Goal: Contribute content: Add original content to the website for others to see

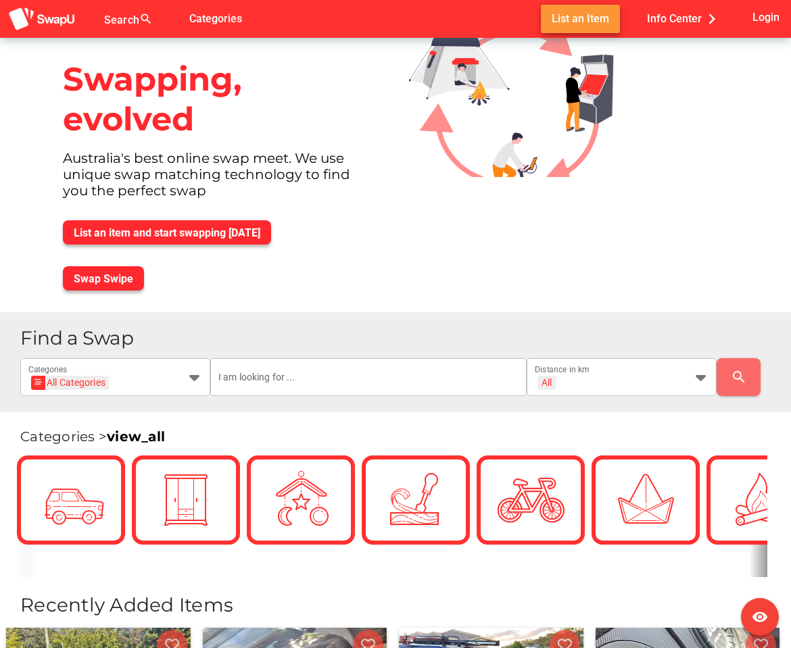
click at [608, 17] on span "List an Item" at bounding box center [580, 18] width 57 height 18
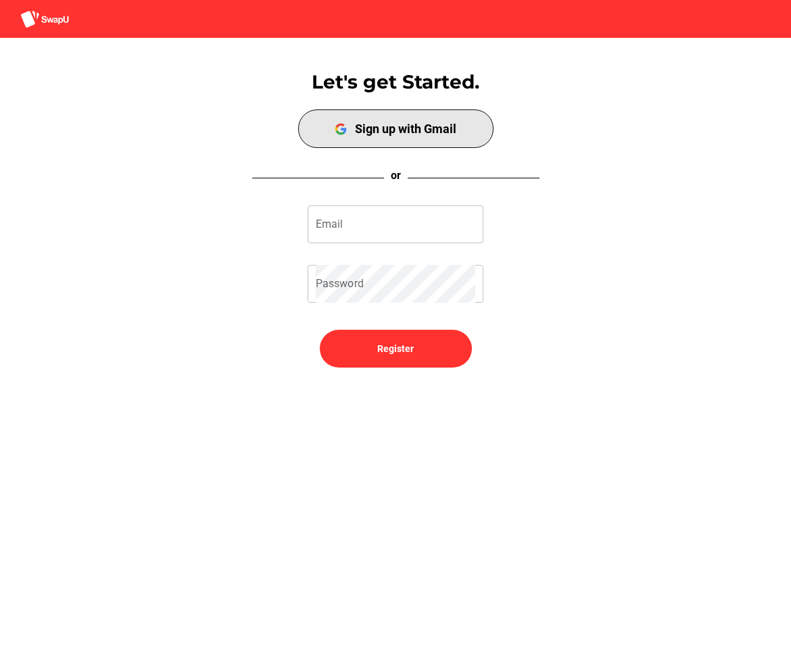
click at [456, 140] on span "Sign up with Gmail" at bounding box center [396, 128] width 190 height 33
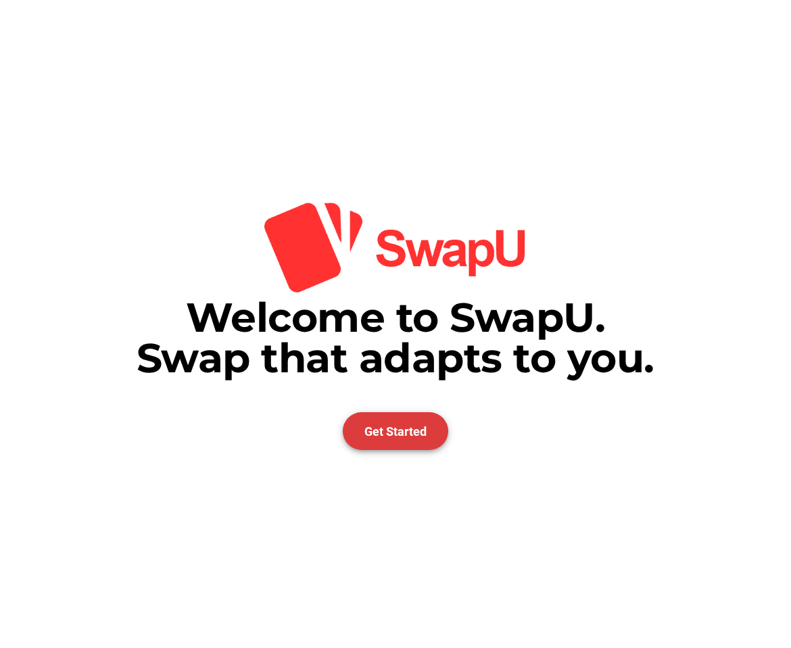
click at [412, 431] on span "Get Started" at bounding box center [395, 432] width 62 height 14
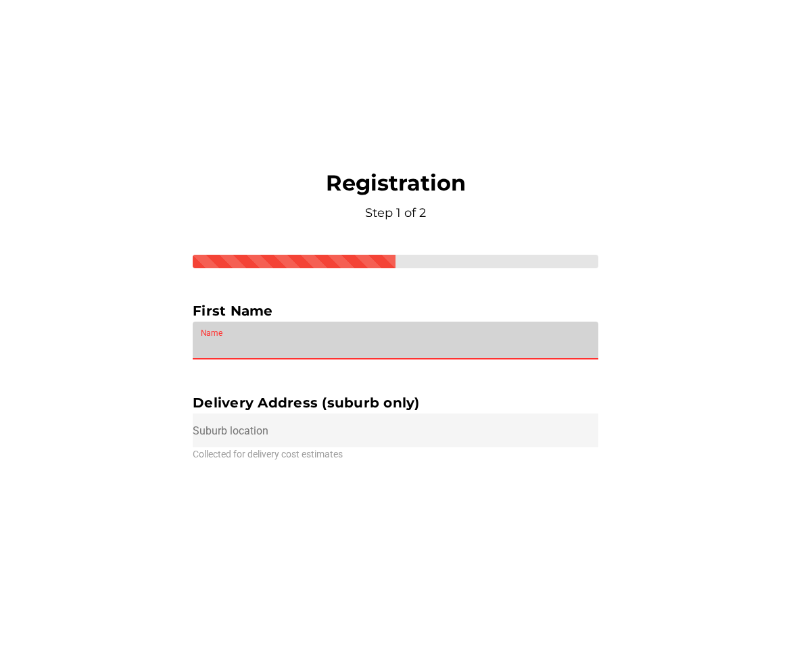
click at [475, 339] on input "Name" at bounding box center [395, 341] width 389 height 38
type input "[PERSON_NAME]"
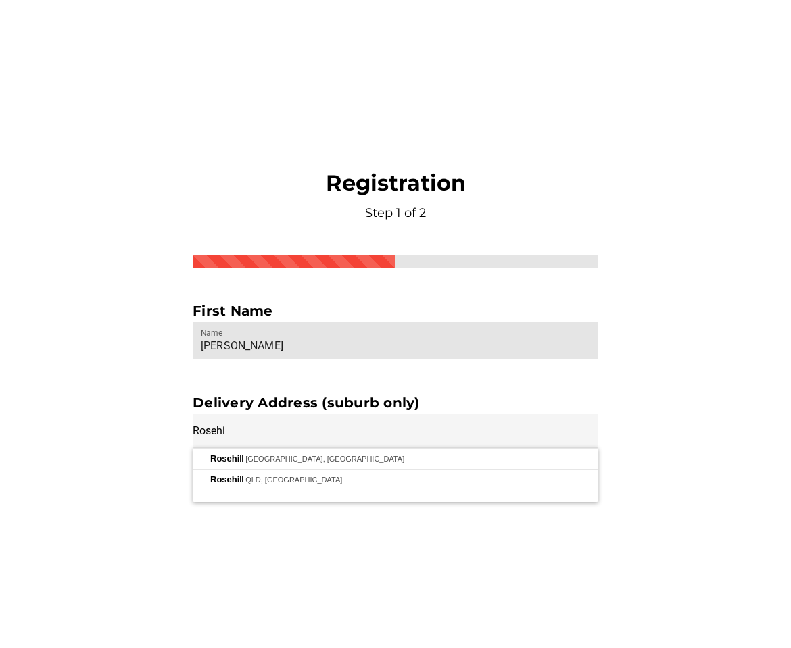
type input "[GEOGRAPHIC_DATA], [GEOGRAPHIC_DATA]"
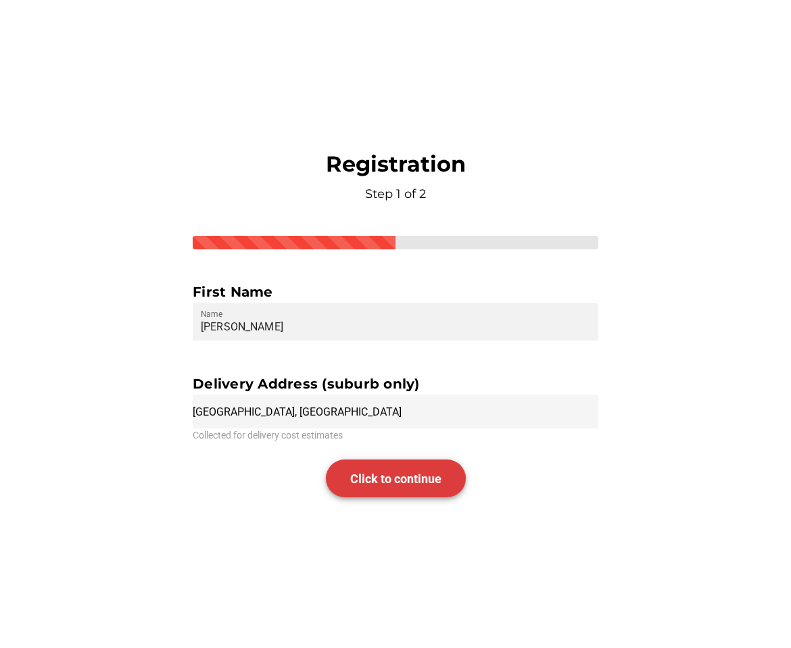
click at [391, 477] on span "Click to continue" at bounding box center [395, 479] width 91 height 14
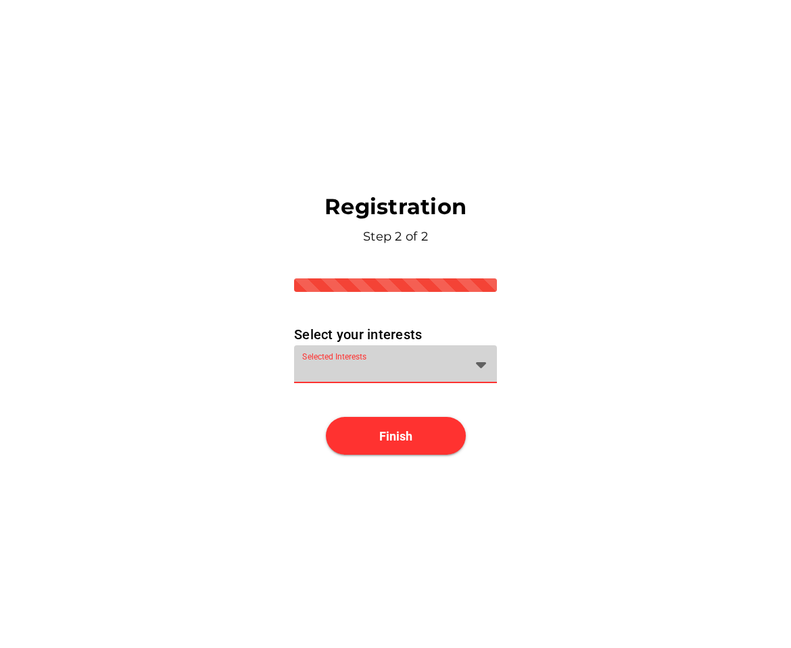
click at [462, 364] on div at bounding box center [383, 373] width 162 height 22
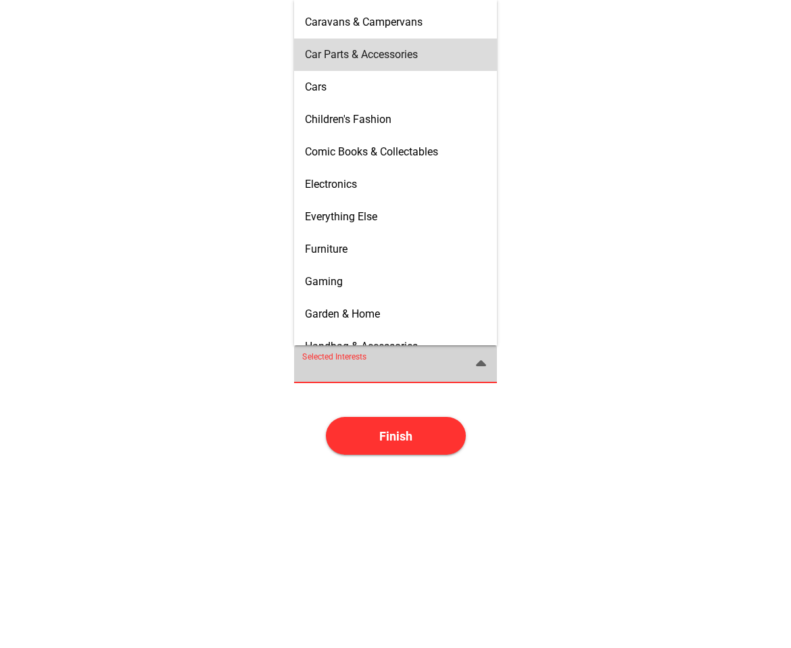
scroll to position [224, 0]
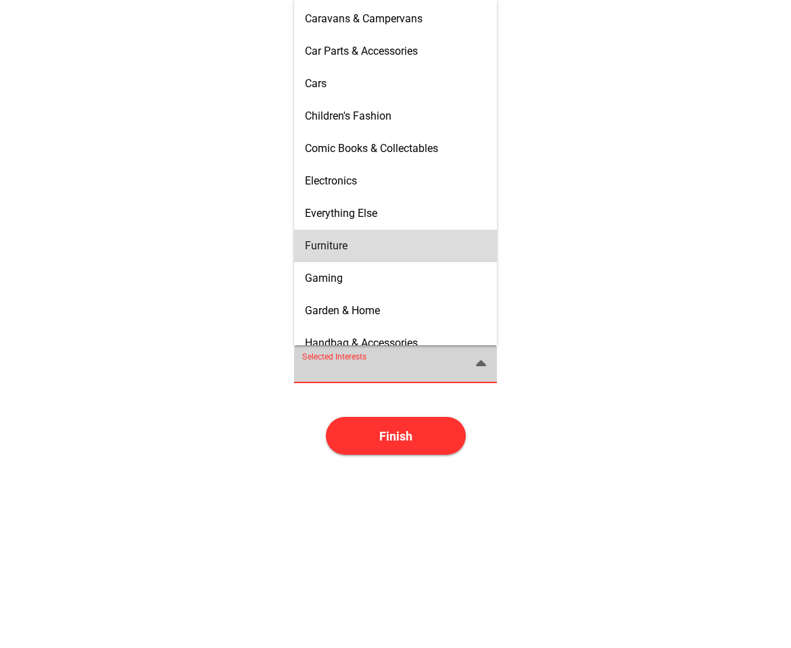
click at [429, 261] on div "Furniture" at bounding box center [395, 246] width 203 height 32
type input "Furniture"
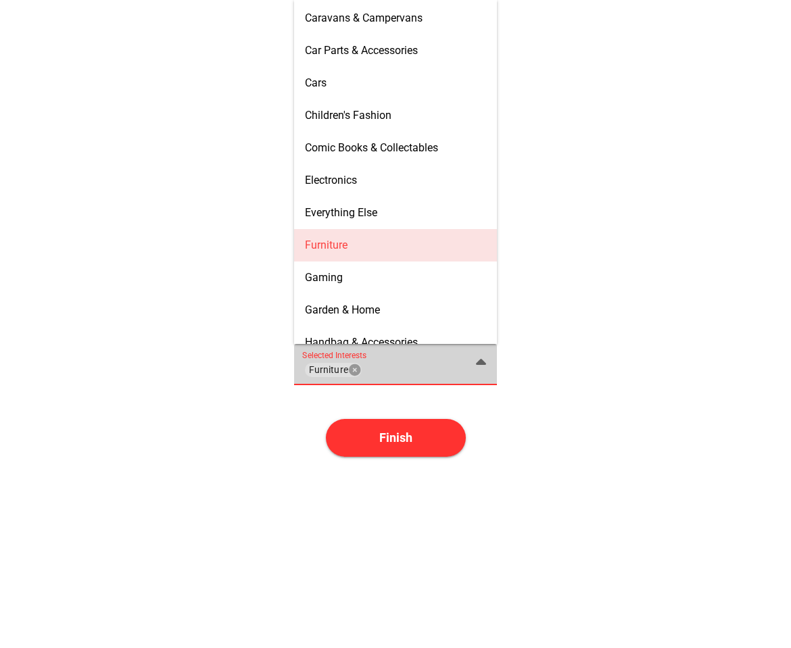
scroll to position [224, 0]
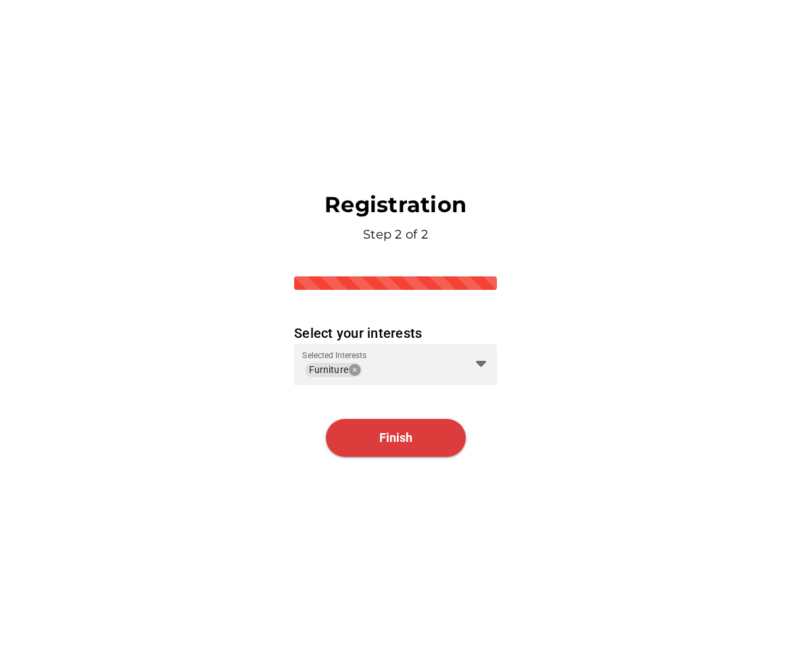
click at [404, 450] on span "Finish" at bounding box center [396, 438] width 140 height 38
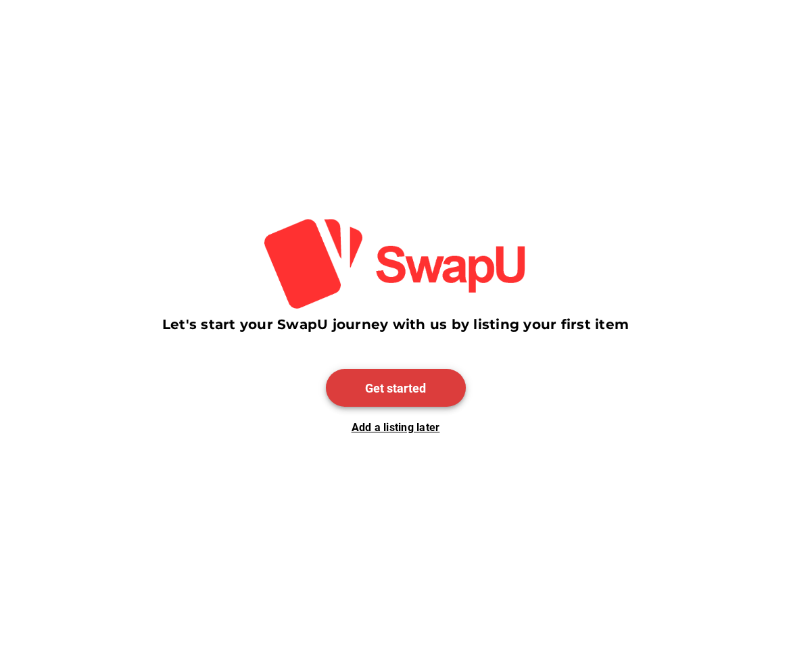
click at [406, 371] on span "Get started" at bounding box center [396, 388] width 140 height 38
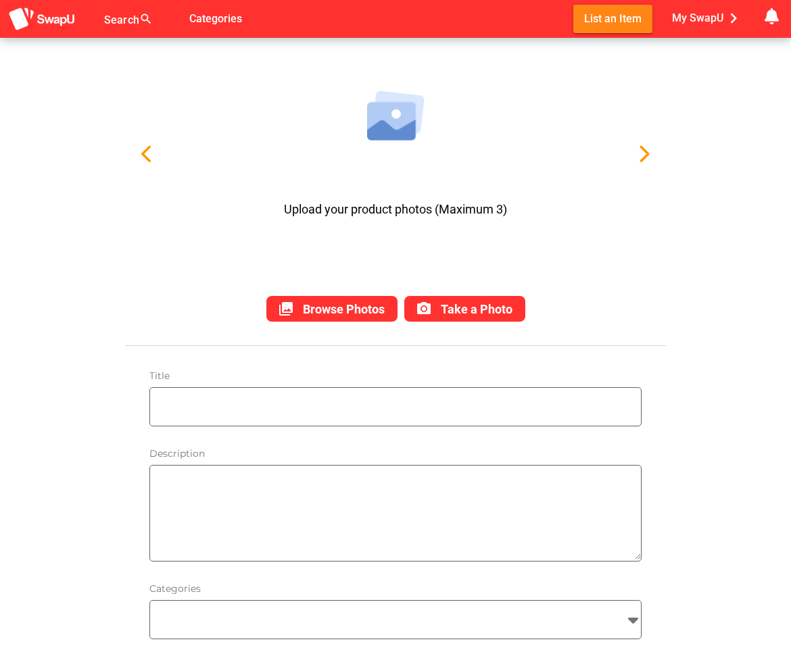
scroll to position [73, 0]
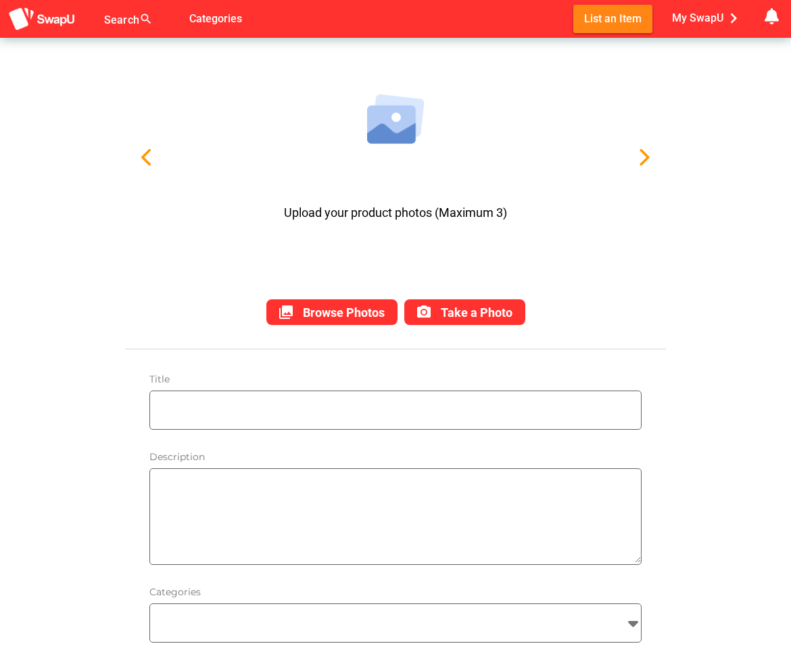
click at [310, 398] on input "text" at bounding box center [399, 410] width 484 height 38
type input "Avante Smartflex 3 Adjustable Long Double Bed"
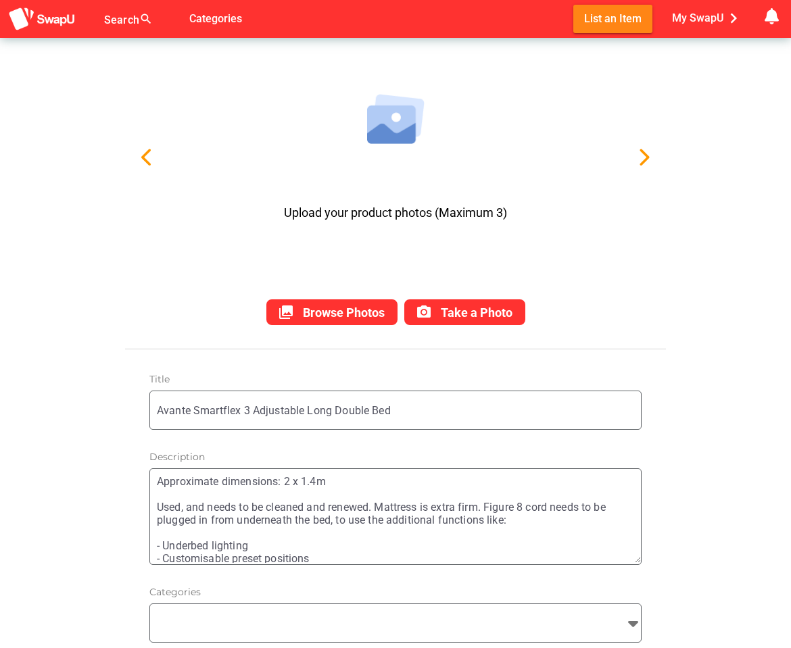
scroll to position [7, 0]
click at [479, 519] on textarea "Approximate dimensions: 2 x 1.4m Used, and needs to be cleaned and renewed. Mat…" at bounding box center [399, 517] width 484 height 93
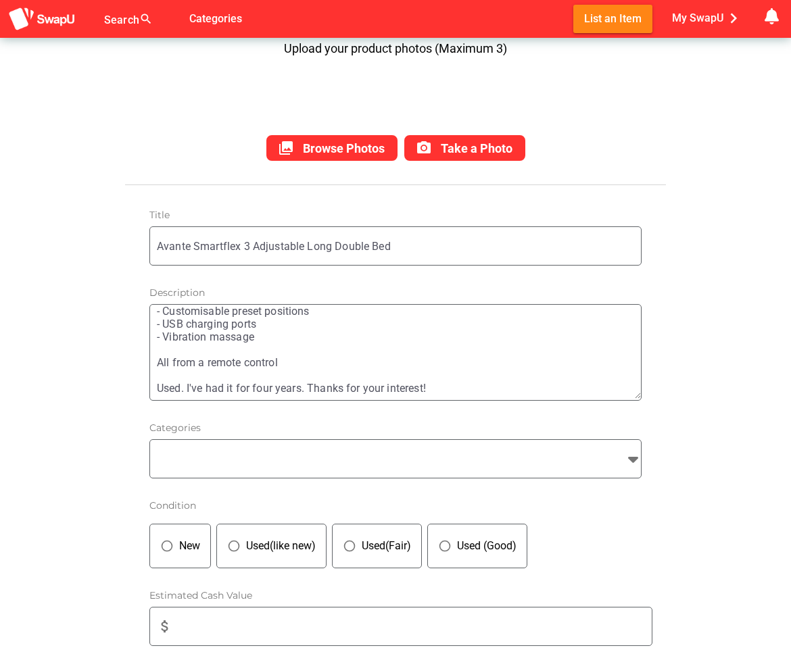
scroll to position [238, 0]
type textarea "Approximate dimensions: 2 x 1.4m Used, and needs to be cleaned and renewed. Mat…"
click at [364, 551] on div "Used(Fair)" at bounding box center [383, 545] width 55 height 16
click at [472, 461] on input "search" at bounding box center [383, 458] width 466 height 16
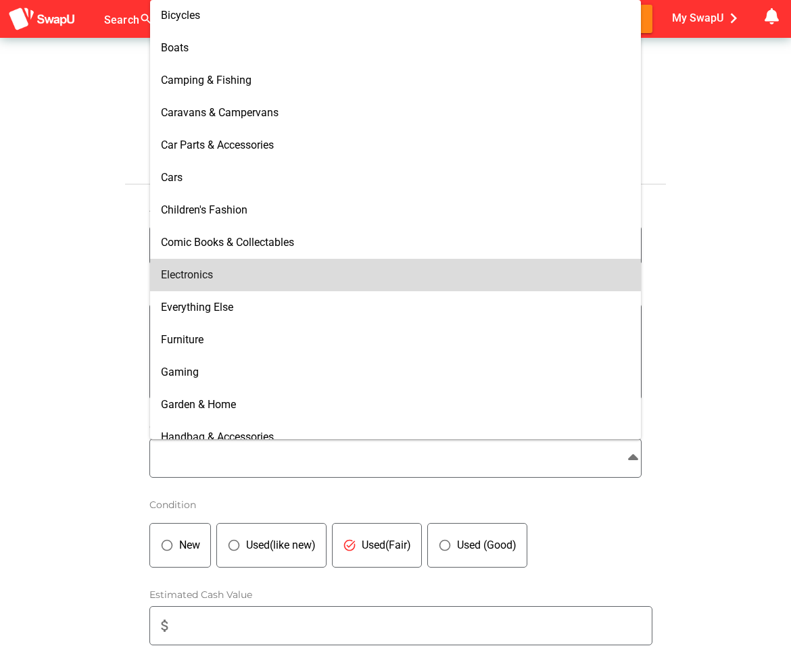
scroll to position [128, 0]
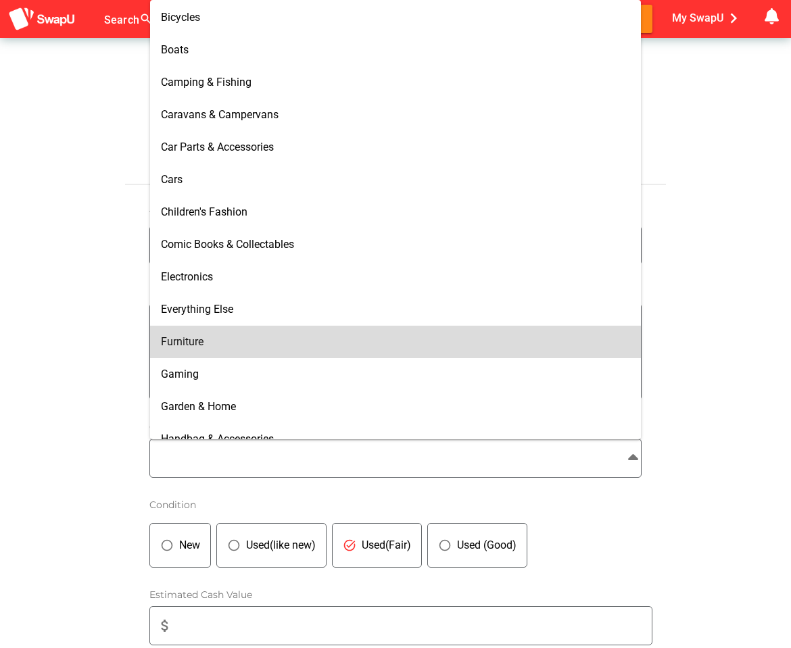
click at [158, 347] on div "Furniture" at bounding box center [395, 342] width 491 height 32
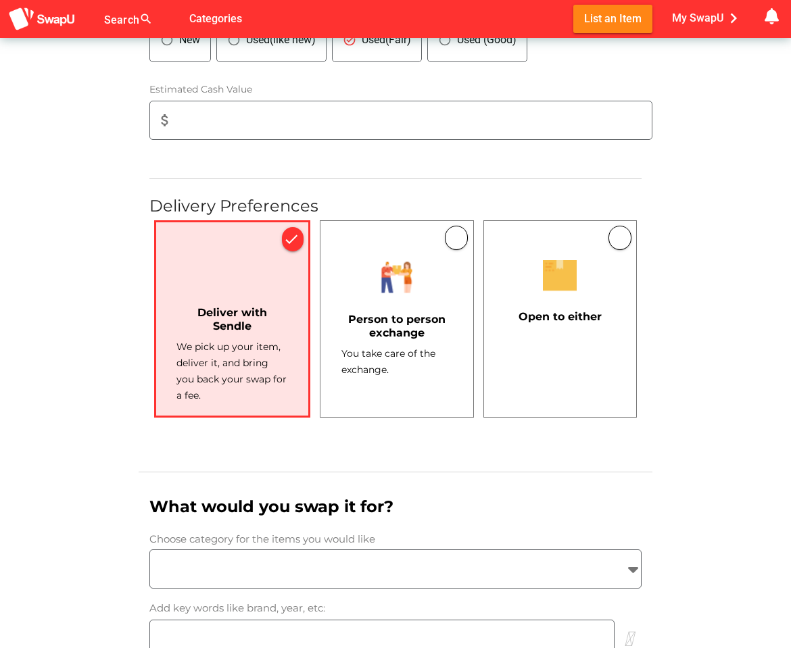
scroll to position [752, 0]
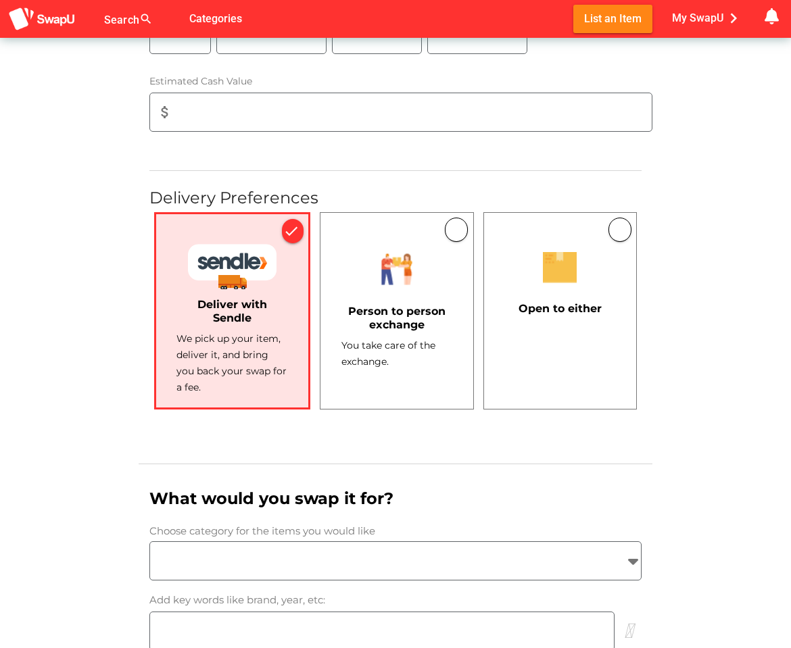
click at [403, 386] on div "Person to person exchange You take care of the exchange." at bounding box center [396, 310] width 153 height 197
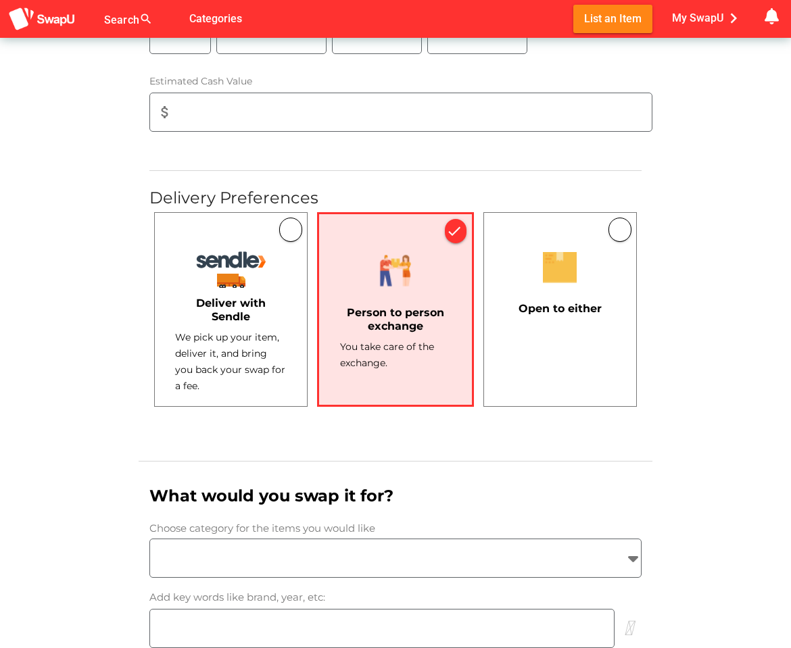
click at [317, 124] on input "attach_money" at bounding box center [416, 112] width 471 height 38
type input "1000"
click at [91, 229] on div "Item Add Upload your product photos (Maximum 3) collections Browse Photos photo…" at bounding box center [395, 149] width 791 height 1727
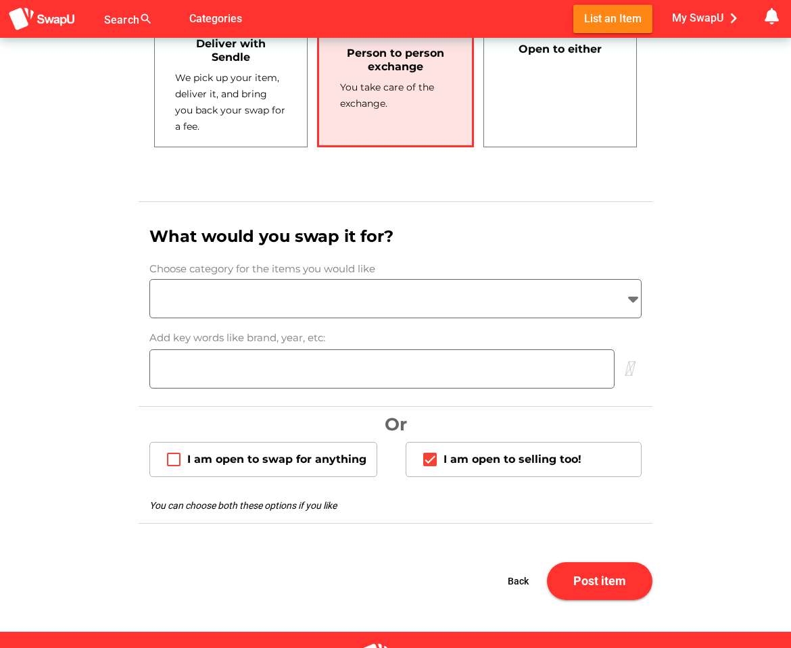
scroll to position [1015, 0]
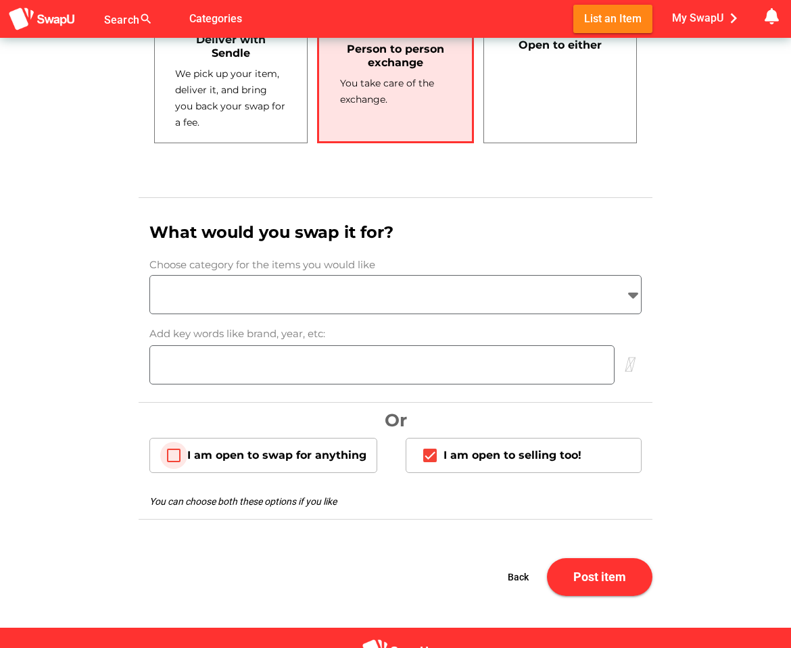
click at [335, 466] on div "I am open to swap for anything" at bounding box center [263, 455] width 228 height 35
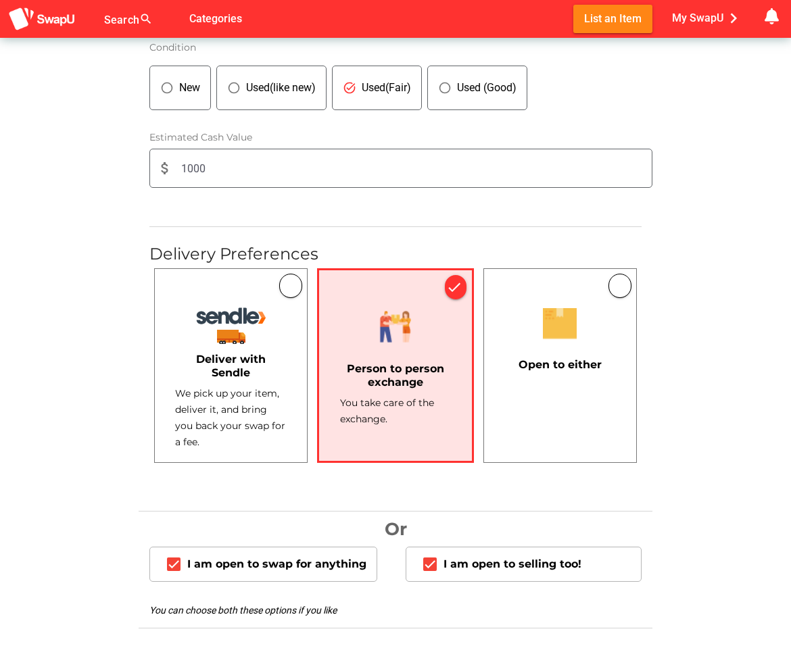
scroll to position [694, 0]
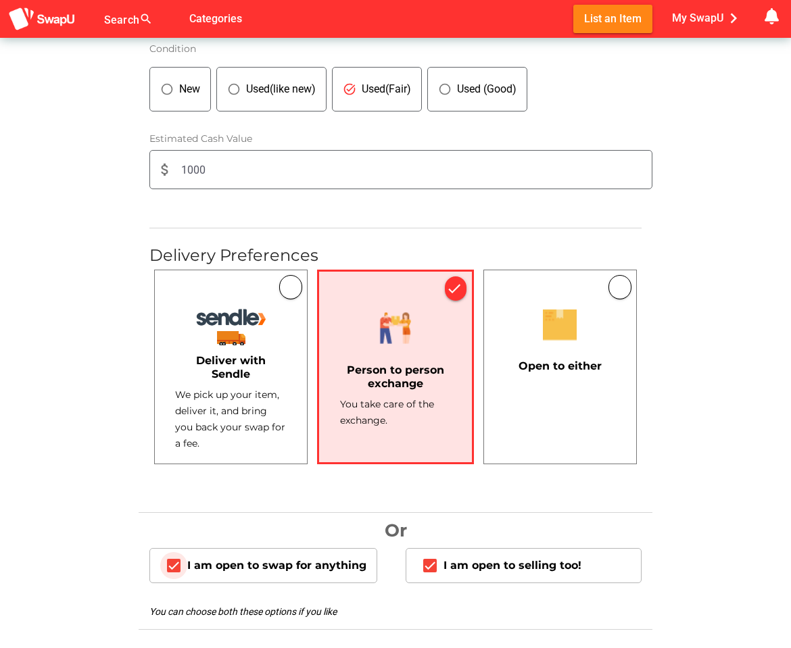
click at [174, 563] on icon "I am open to swap for anything" at bounding box center [173, 565] width 11 height 11
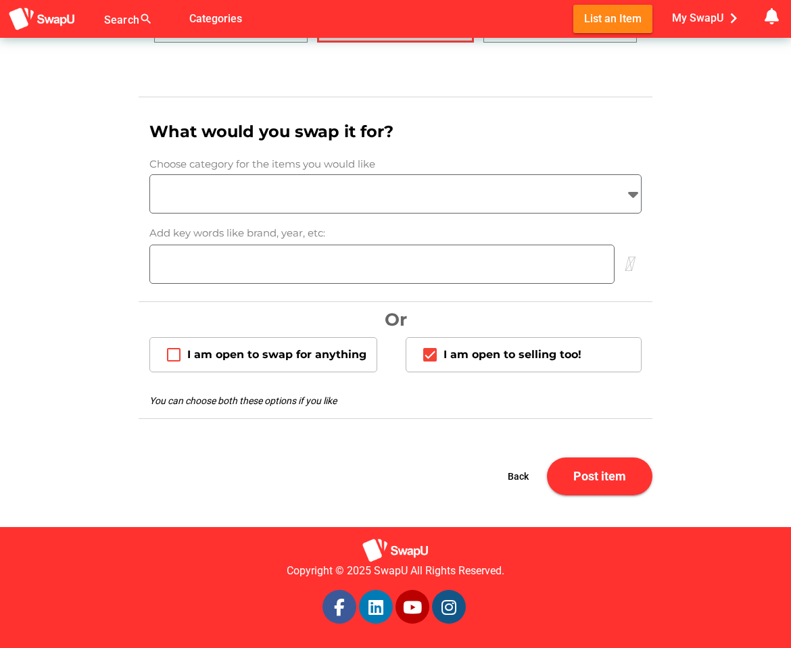
click at [263, 203] on div at bounding box center [383, 194] width 466 height 38
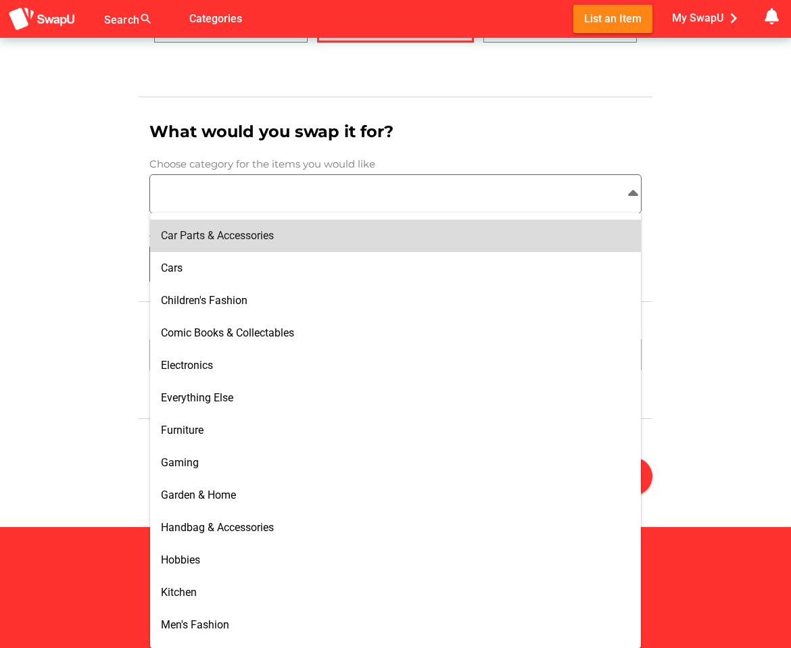
scroll to position [259, 0]
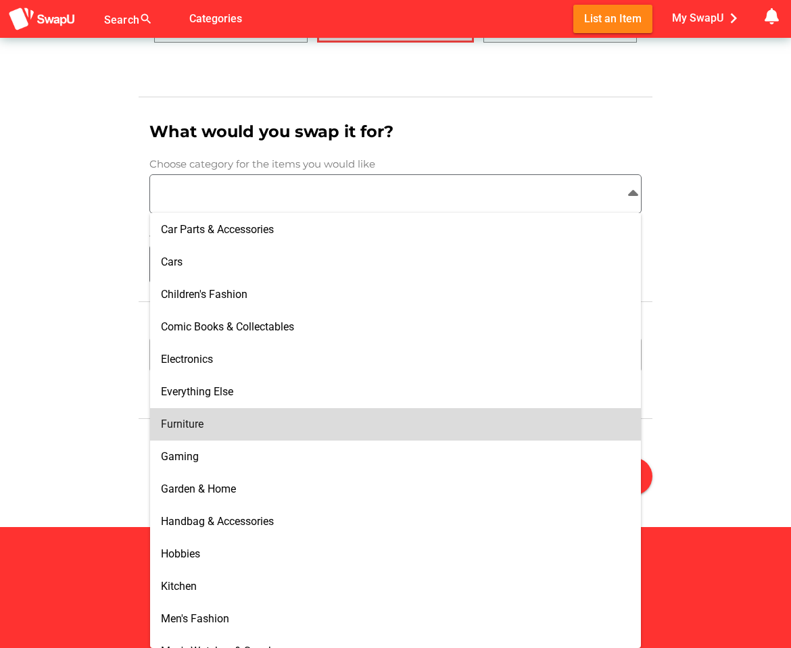
click at [264, 423] on div "Furniture" at bounding box center [395, 424] width 469 height 13
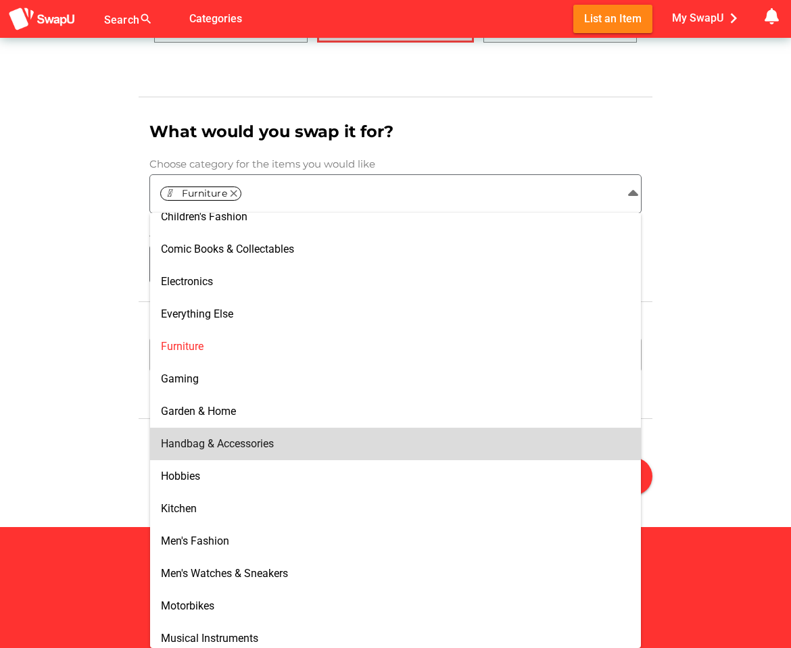
scroll to position [327, 0]
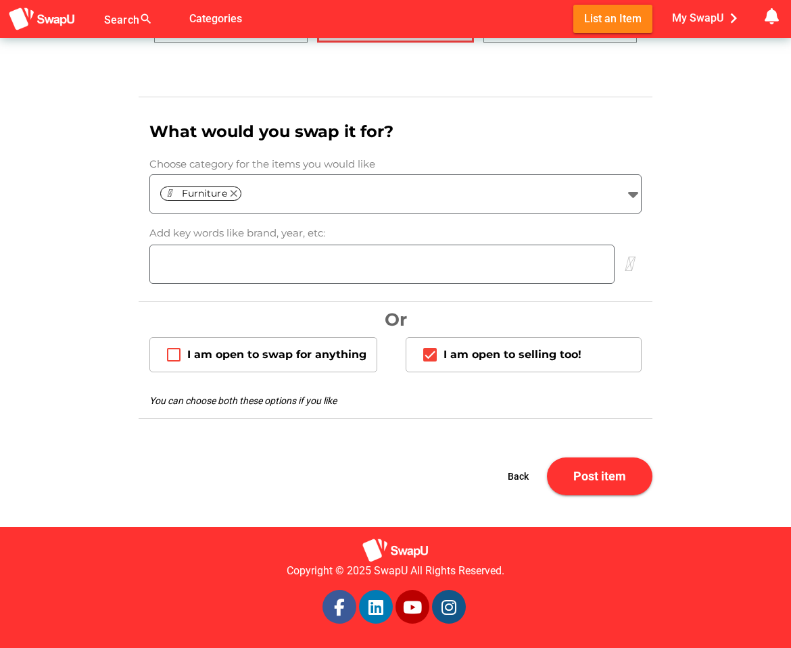
click at [631, 262] on icon at bounding box center [628, 264] width 20 height 20
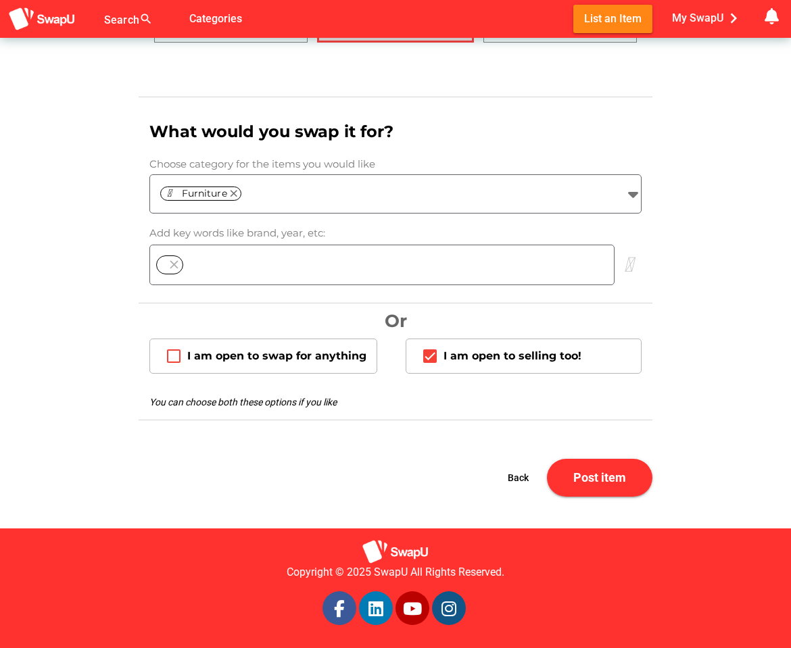
click at [631, 262] on icon at bounding box center [628, 265] width 20 height 20
click at [599, 474] on span "Post item" at bounding box center [599, 478] width 53 height 14
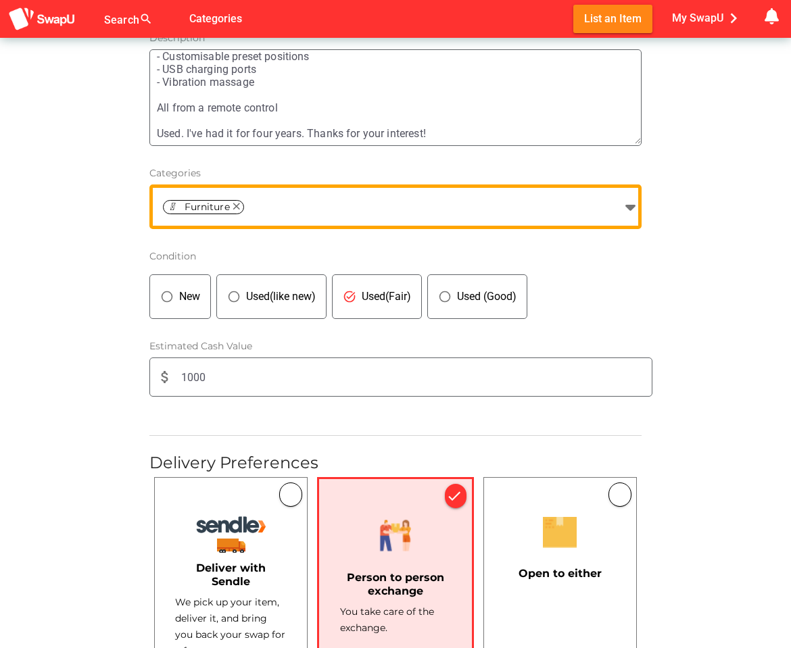
scroll to position [606, 0]
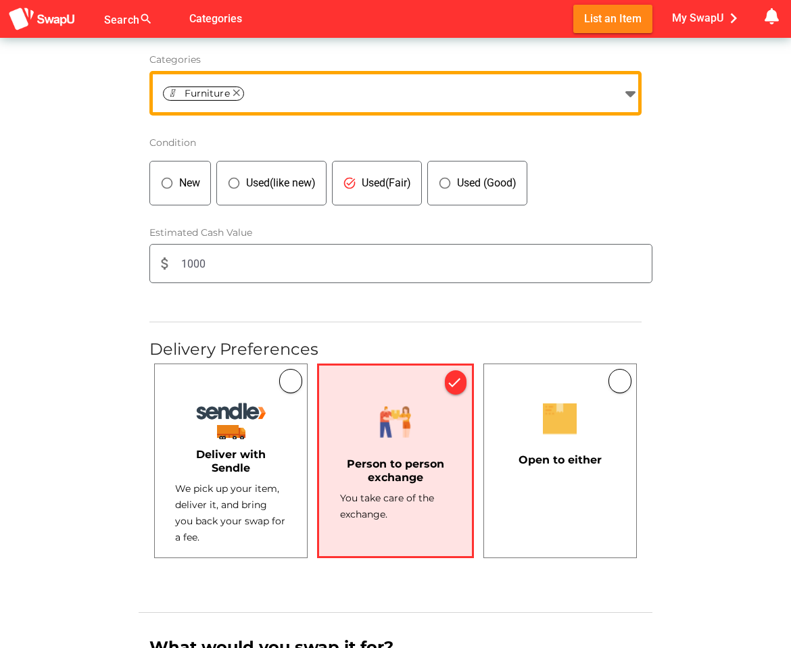
drag, startPoint x: 160, startPoint y: 562, endPoint x: 471, endPoint y: 57, distance: 592.7
click at [471, 57] on form "Title Avante Smartflex 3 Adjustable Long Double Bed Description Approximate dim…" at bounding box center [396, 424] width 514 height 1188
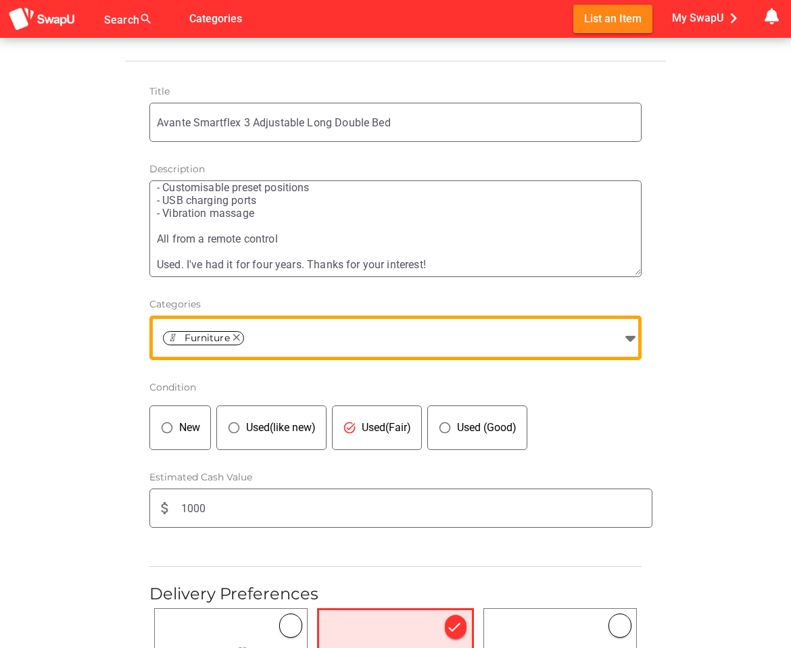
scroll to position [364, 0]
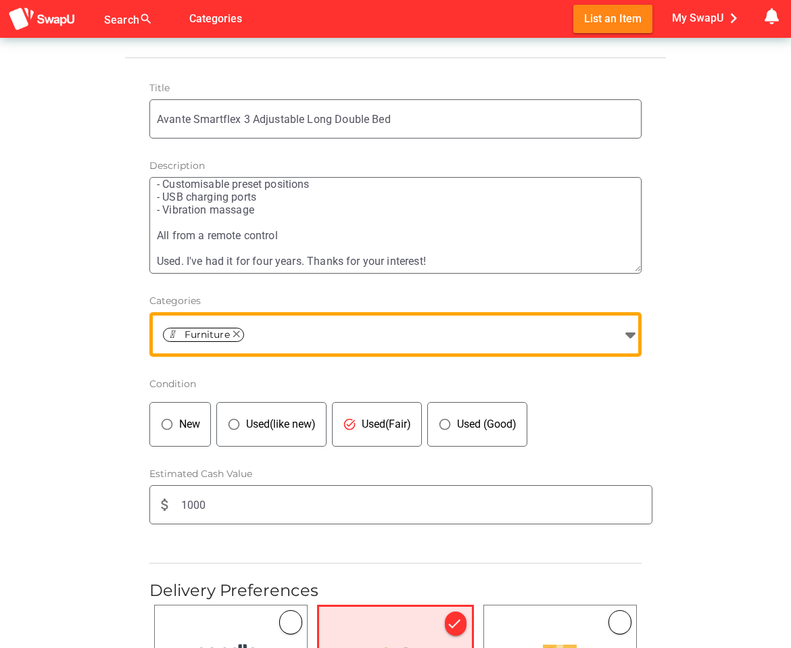
click at [551, 262] on textarea "Approximate dimensions: 2 x 1.4m Used, and needs to be cleaned and renewed. Mat…" at bounding box center [399, 225] width 484 height 93
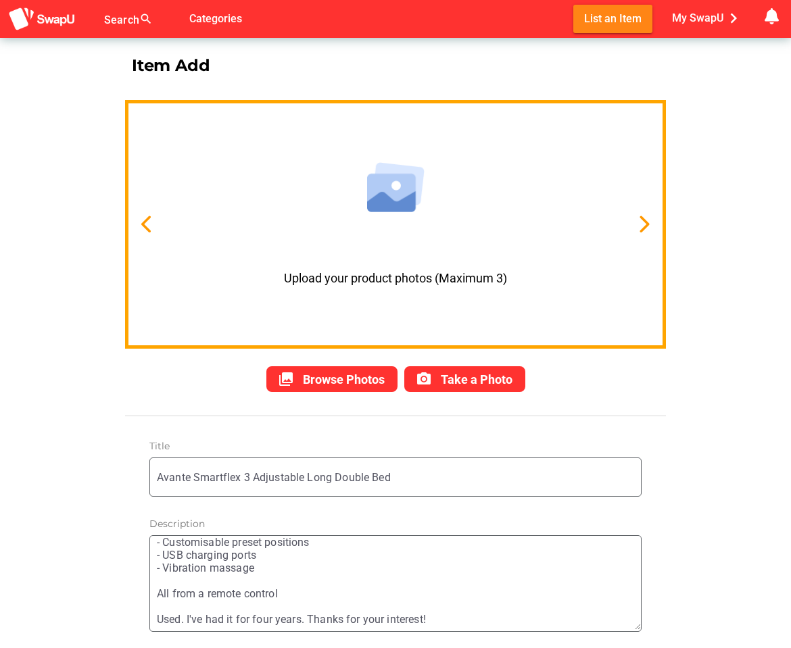
scroll to position [5, 0]
click at [338, 380] on span "Browse Photos" at bounding box center [344, 380] width 82 height 14
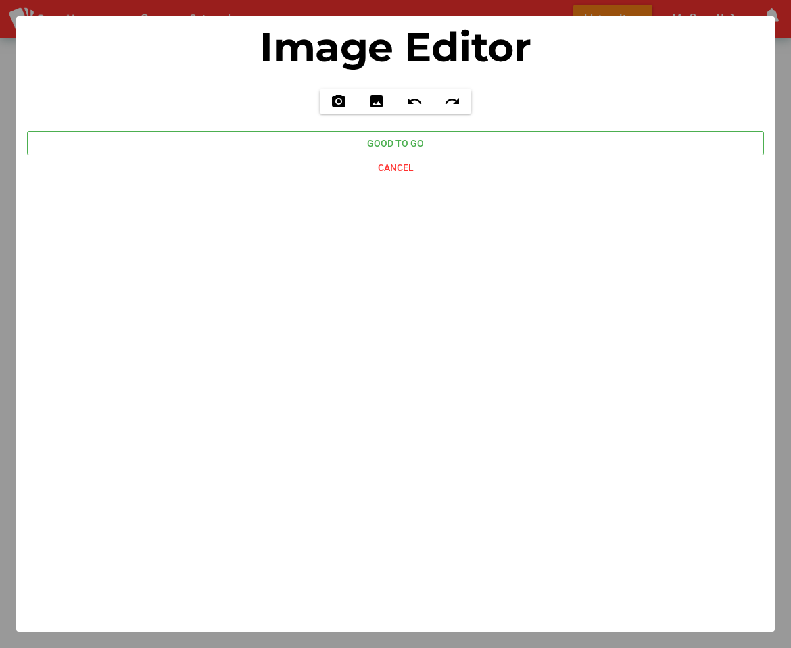
scroll to position [0, 0]
type input "C:\fakepath\IMG_0883.jpeg"
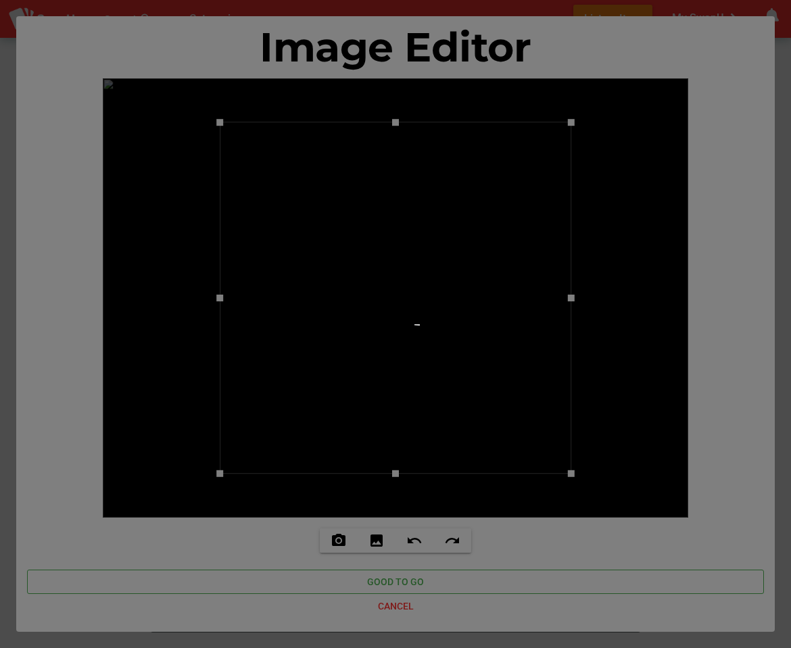
drag, startPoint x: 639, startPoint y: 411, endPoint x: 498, endPoint y: 373, distance: 146.5
click at [498, 373] on div at bounding box center [395, 324] width 791 height 648
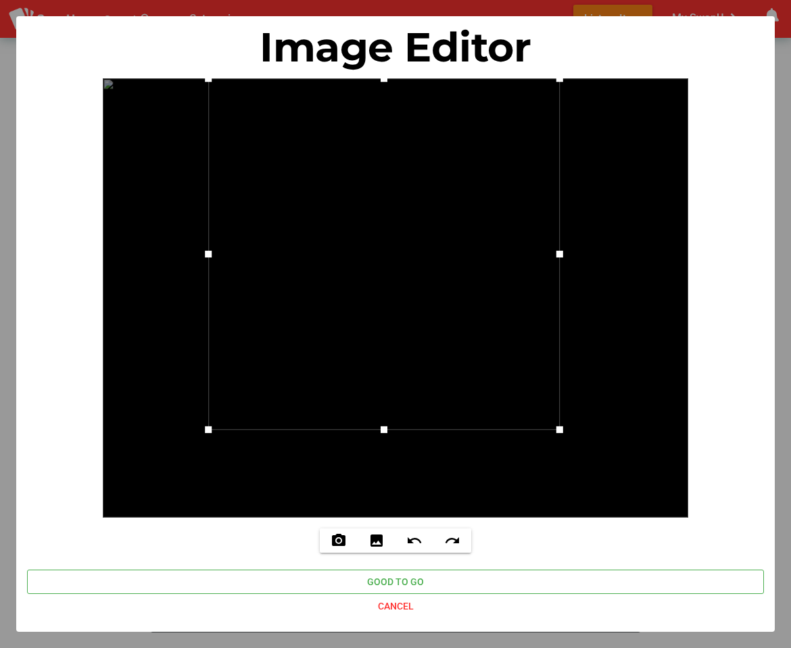
drag, startPoint x: 523, startPoint y: 414, endPoint x: 511, endPoint y: 368, distance: 48.0
click at [511, 368] on div at bounding box center [384, 254] width 352 height 352
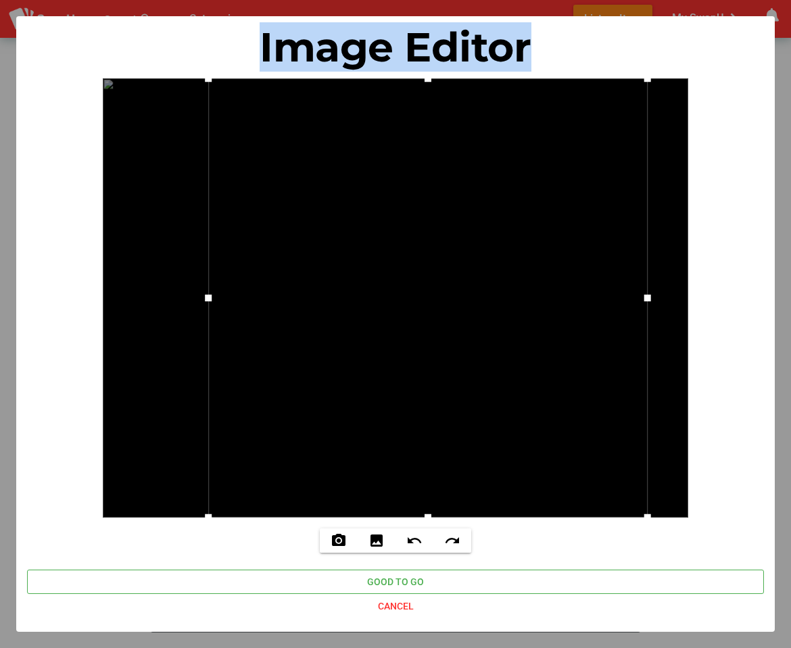
drag, startPoint x: 561, startPoint y: 431, endPoint x: 797, endPoint y: 557, distance: 267.4
click at [790, 557] on html "Search search false Categories List an Item My SwapU chevron_right getting mess…" at bounding box center [395, 324] width 791 height 648
click at [723, 479] on div "Image Editor Take a picture - Camera is supported Camera not supported photo_ca…" at bounding box center [395, 324] width 759 height 616
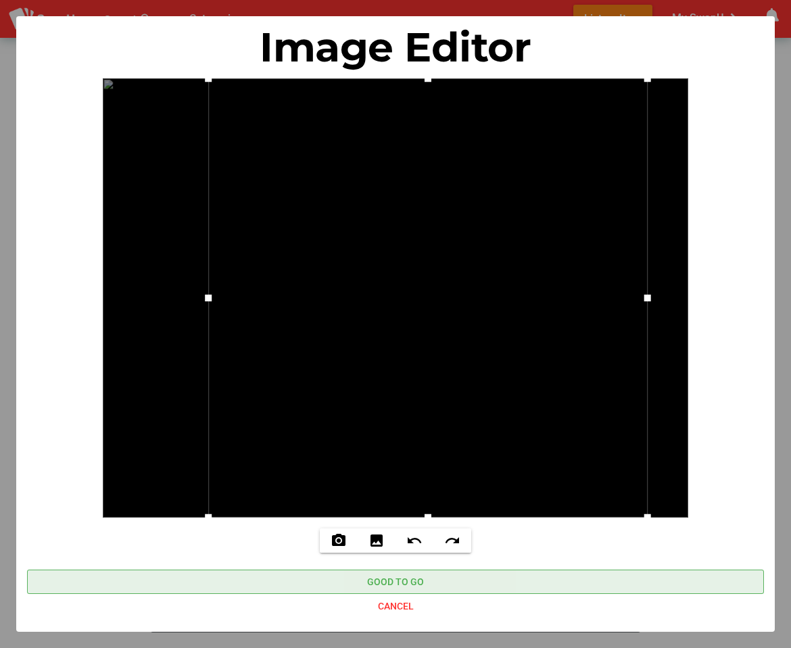
click at [425, 576] on span "Good to go" at bounding box center [395, 582] width 715 height 19
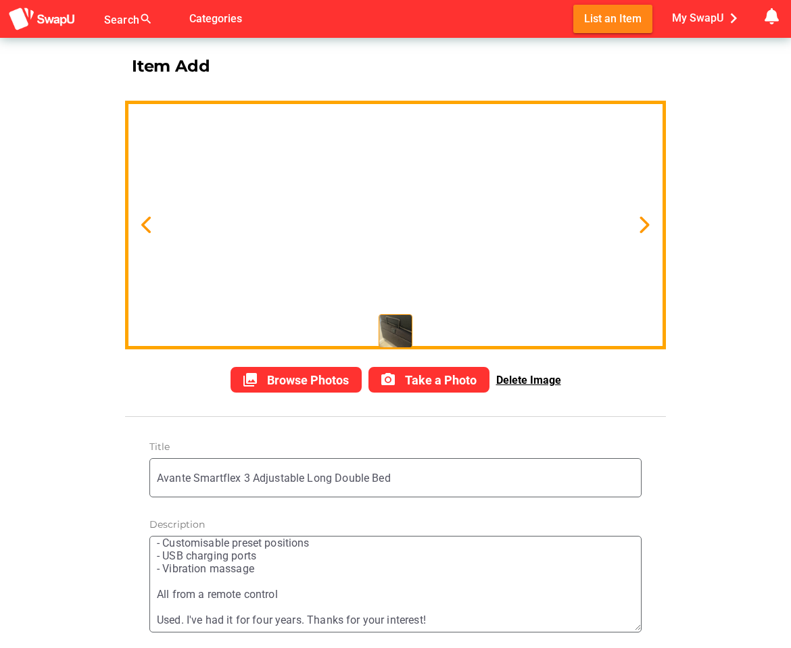
scroll to position [5, 0]
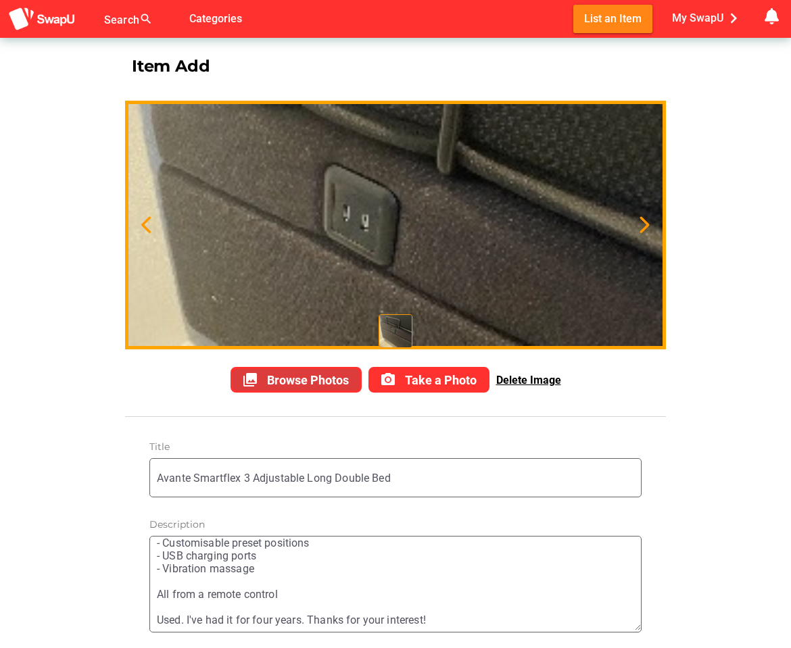
click at [339, 374] on span "Browse Photos" at bounding box center [308, 380] width 82 height 14
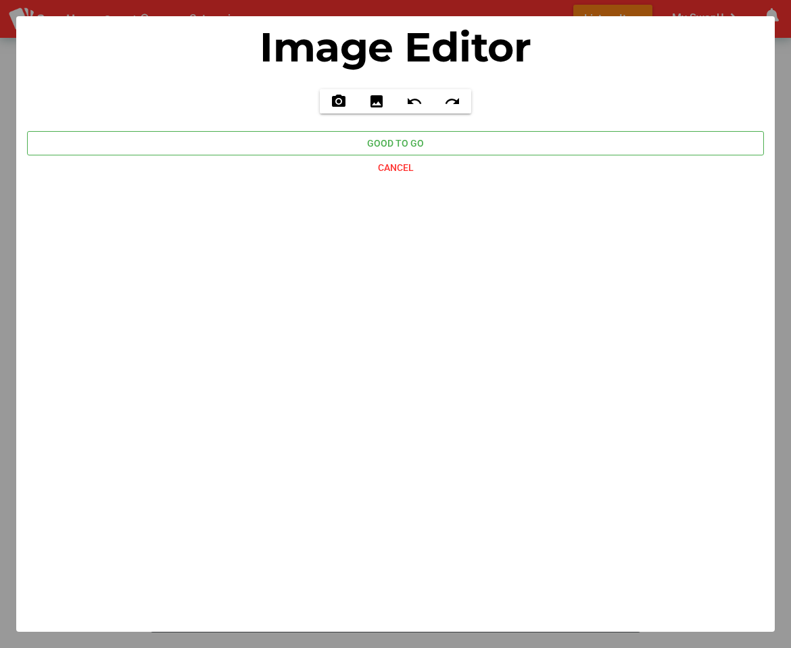
type input "C:\fakepath\IMG_0887.jpeg"
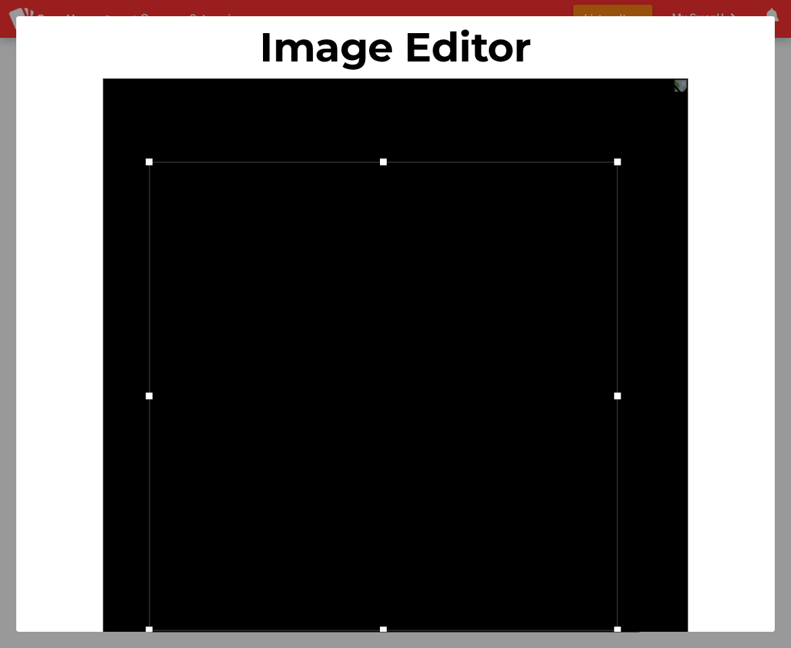
drag, startPoint x: 525, startPoint y: 419, endPoint x: 512, endPoint y: 347, distance: 73.4
click at [512, 347] on div at bounding box center [383, 396] width 469 height 469
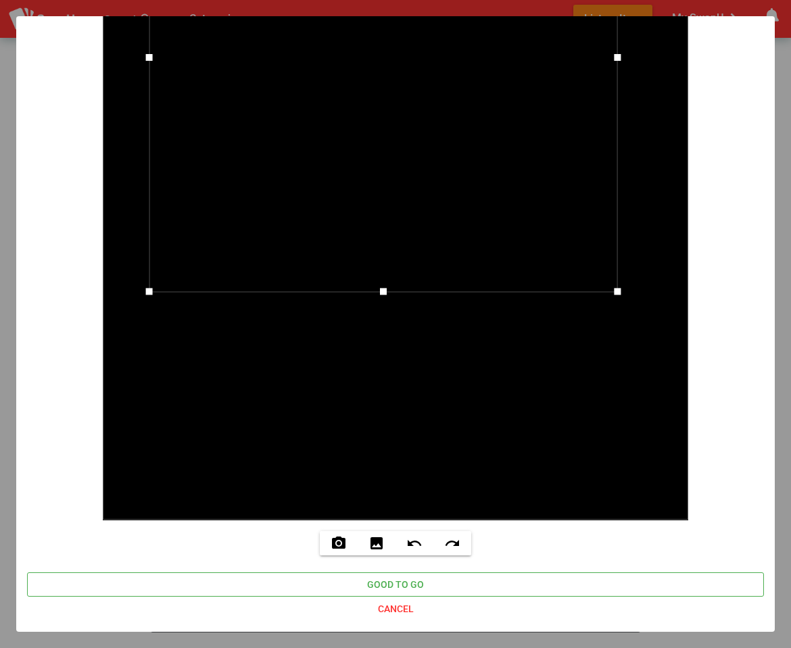
scroll to position [339, 0]
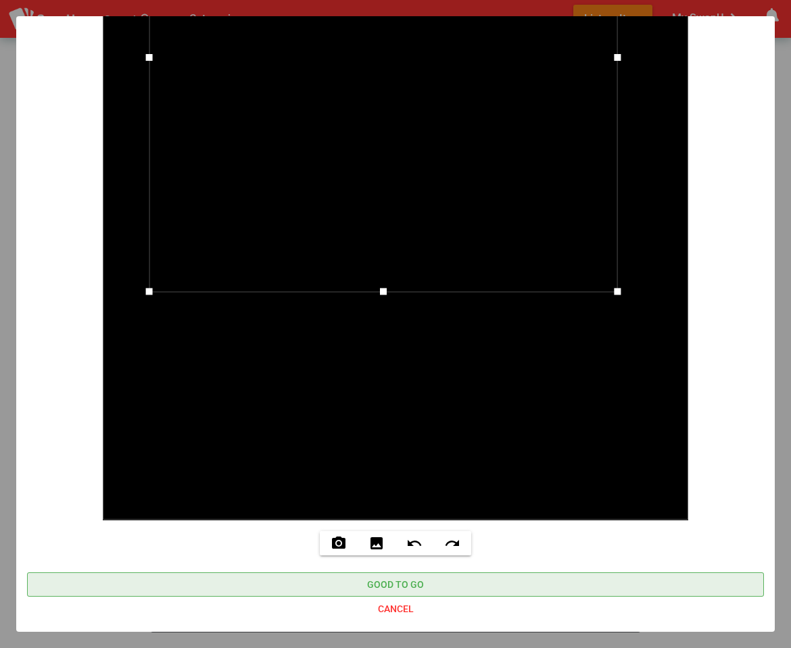
click at [475, 581] on span "Good to go" at bounding box center [395, 584] width 715 height 19
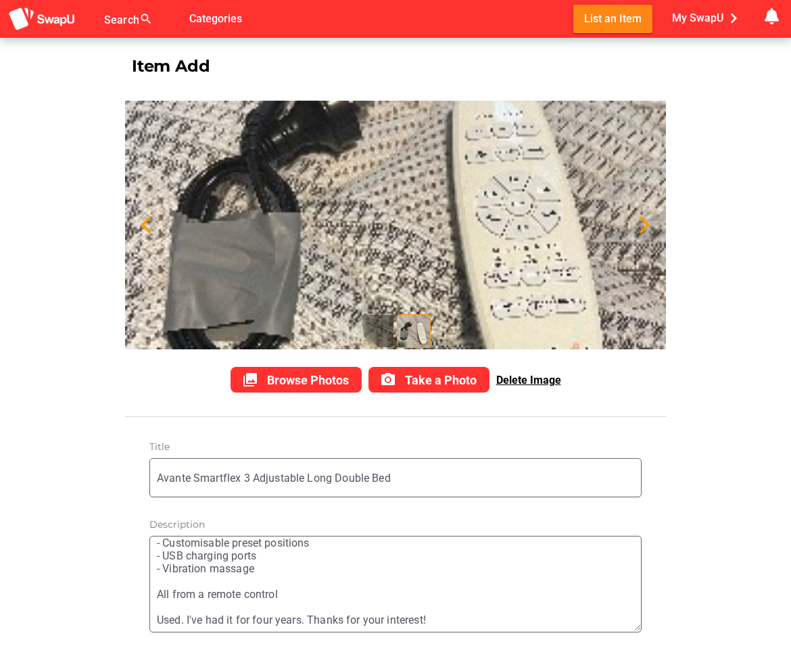
scroll to position [5, 0]
click at [307, 373] on span "Browse Photos" at bounding box center [308, 380] width 82 height 14
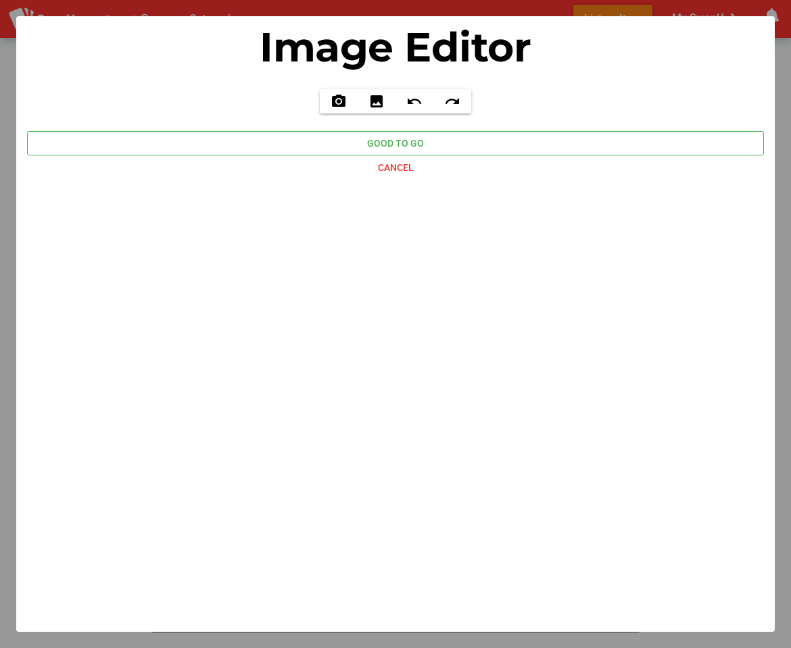
type input "C:\fakepath\IMG_0886.jpeg"
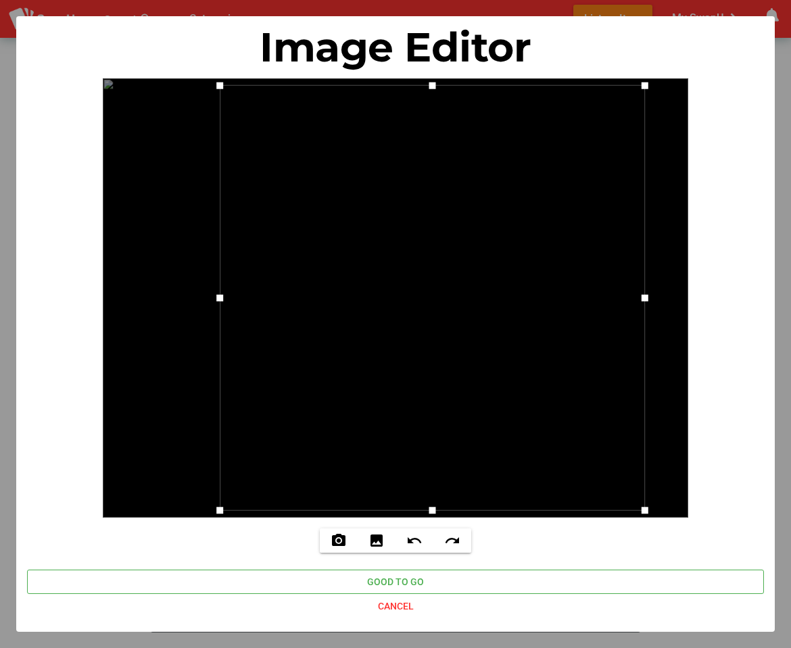
drag, startPoint x: 575, startPoint y: 300, endPoint x: 649, endPoint y: 296, distance: 73.8
click at [649, 296] on div at bounding box center [645, 298] width 20 height 20
drag, startPoint x: 220, startPoint y: 299, endPoint x: 200, endPoint y: 300, distance: 20.3
click at [200, 300] on div at bounding box center [205, 298] width 20 height 20
drag, startPoint x: 425, startPoint y: 516, endPoint x: 437, endPoint y: 482, distance: 35.7
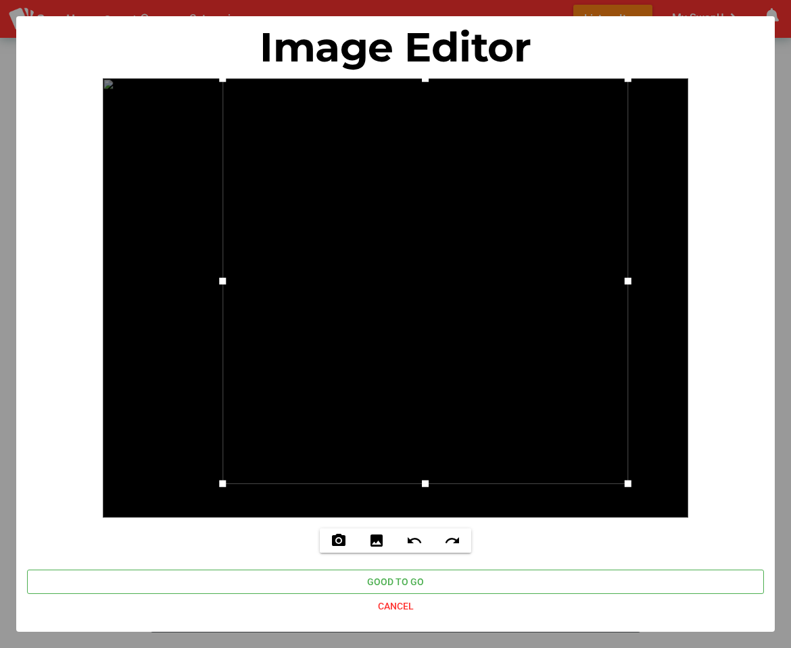
click at [437, 482] on div at bounding box center [425, 281] width 406 height 406
drag, startPoint x: 427, startPoint y: 80, endPoint x: 427, endPoint y: 128, distance: 48.0
click at [427, 128] on div at bounding box center [425, 126] width 7 height 7
drag, startPoint x: 433, startPoint y: 127, endPoint x: 425, endPoint y: 99, distance: 29.4
click at [425, 99] on div at bounding box center [425, 98] width 20 height 20
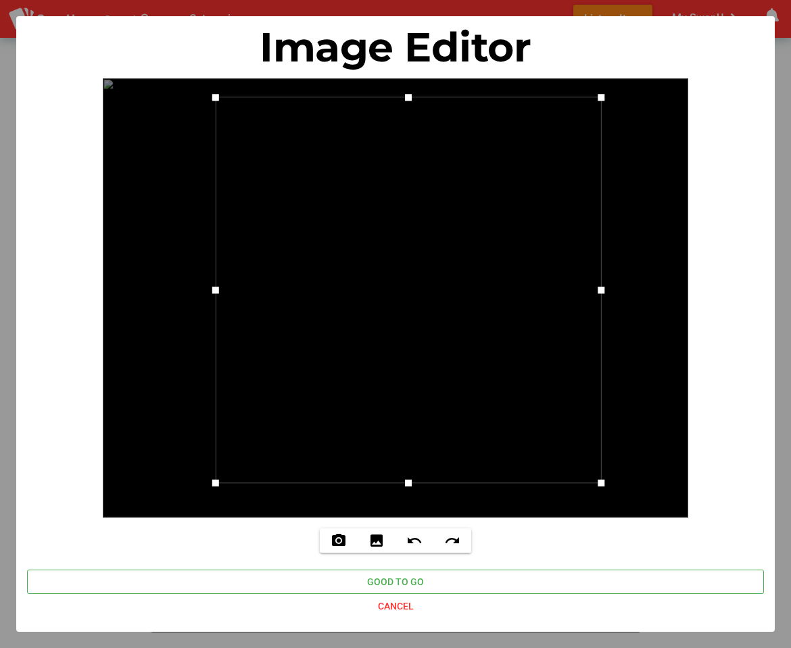
drag, startPoint x: 472, startPoint y: 157, endPoint x: 455, endPoint y: 156, distance: 16.9
click at [455, 156] on div at bounding box center [409, 290] width 386 height 386
drag, startPoint x: 602, startPoint y: 293, endPoint x: 659, endPoint y: 297, distance: 57.6
click at [658, 298] on div at bounding box center [395, 297] width 585 height 439
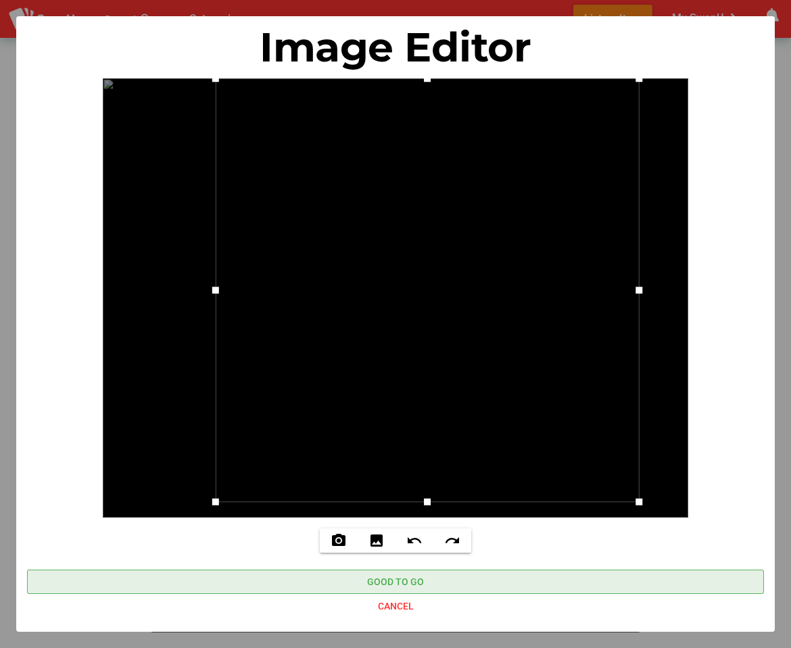
click at [462, 579] on span "Good to go" at bounding box center [395, 582] width 715 height 19
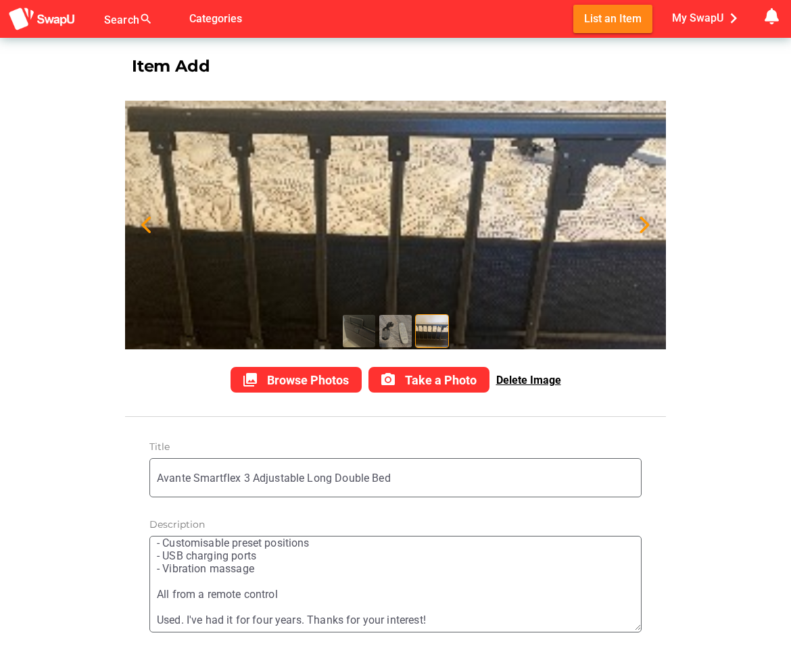
scroll to position [5, 0]
click at [323, 377] on span "Browse Photos" at bounding box center [308, 380] width 82 height 14
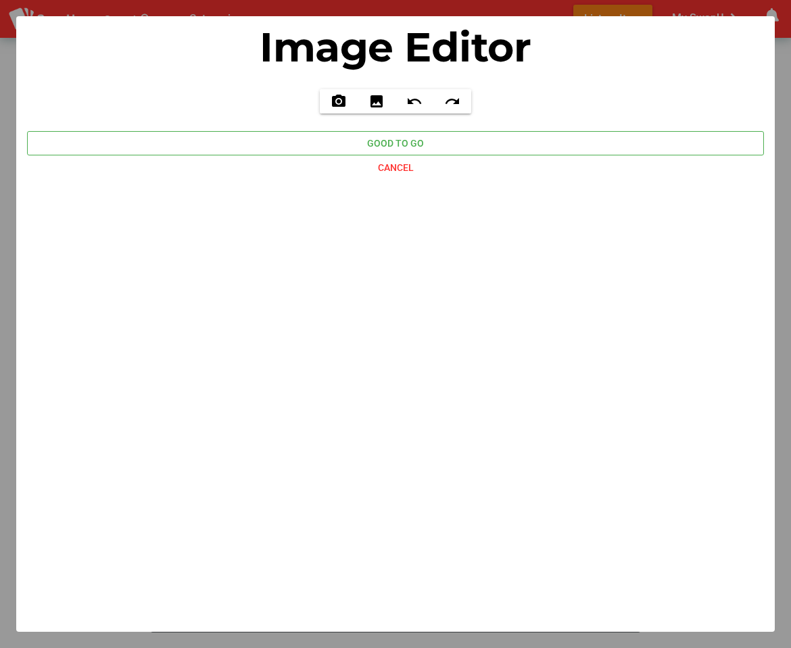
scroll to position [0, 0]
type input "C:\fakepath\IMG_0890.jpeg"
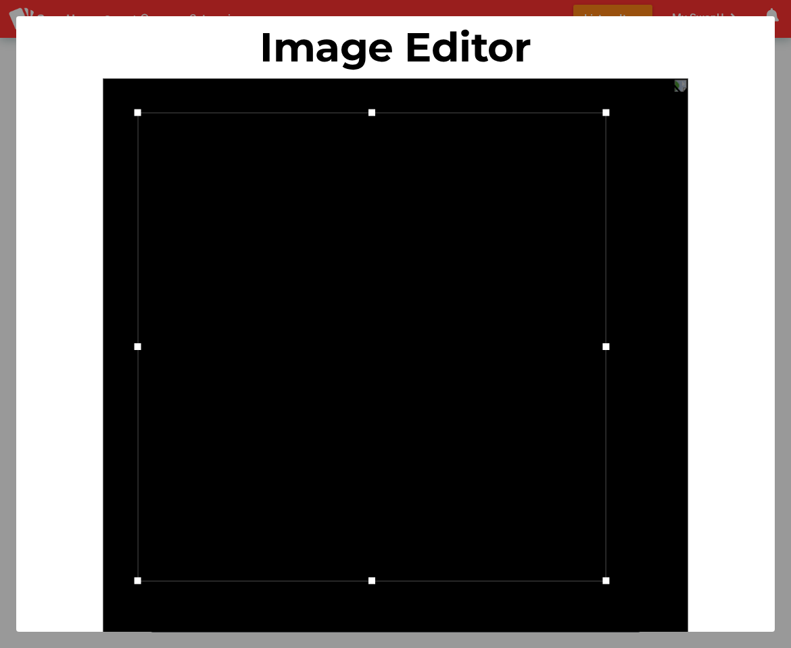
drag, startPoint x: 496, startPoint y: 453, endPoint x: 473, endPoint y: 331, distance: 124.0
click at [473, 331] on div at bounding box center [372, 347] width 469 height 469
drag, startPoint x: 609, startPoint y: 585, endPoint x: 729, endPoint y: 610, distance: 123.1
click at [729, 610] on div "Image Editor Take a picture - Camera is supported Camera not supported photo_ca…" at bounding box center [395, 324] width 759 height 616
drag, startPoint x: 235, startPoint y: 569, endPoint x: 206, endPoint y: 569, distance: 29.8
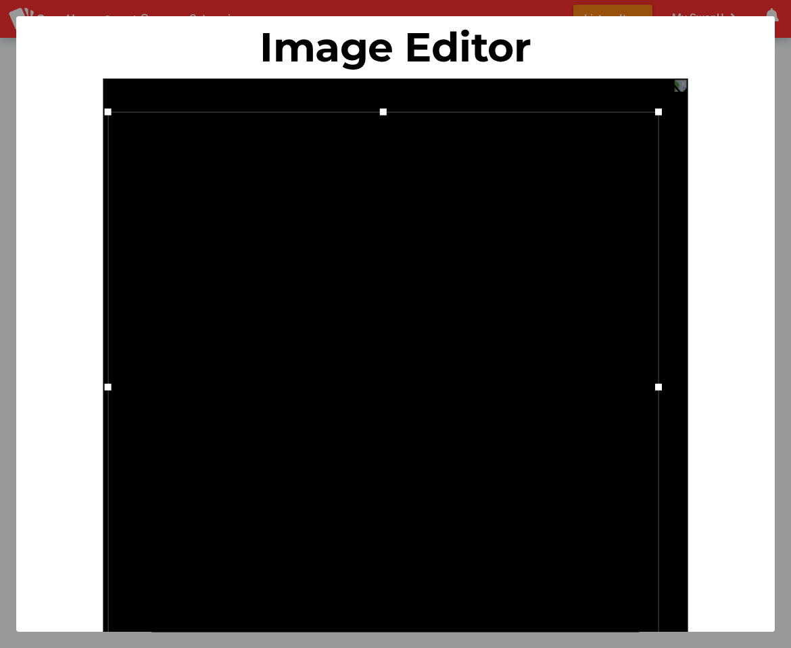
click at [206, 569] on div at bounding box center [383, 387] width 550 height 550
click at [750, 562] on div "Image Editor Take a picture - Camera is supported Camera not supported photo_ca…" at bounding box center [395, 324] width 759 height 616
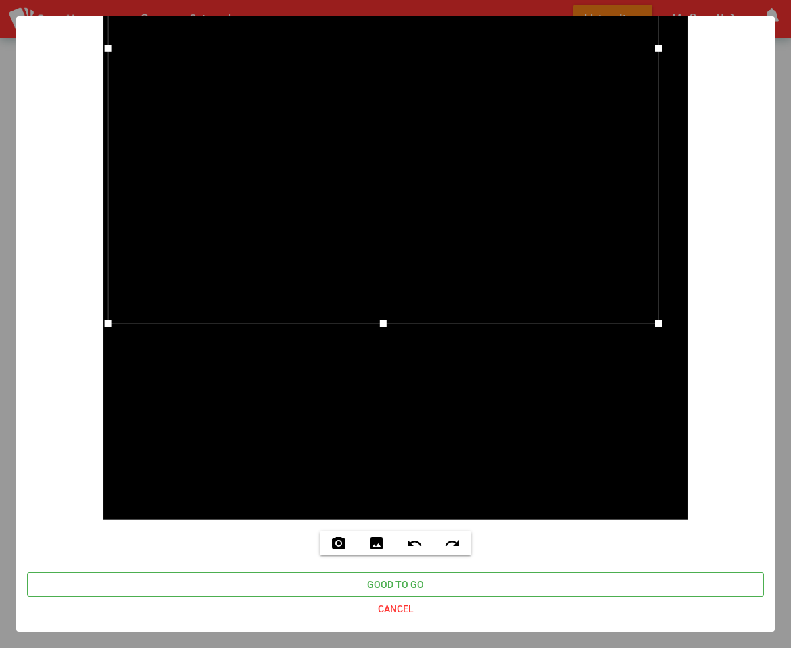
scroll to position [339, 0]
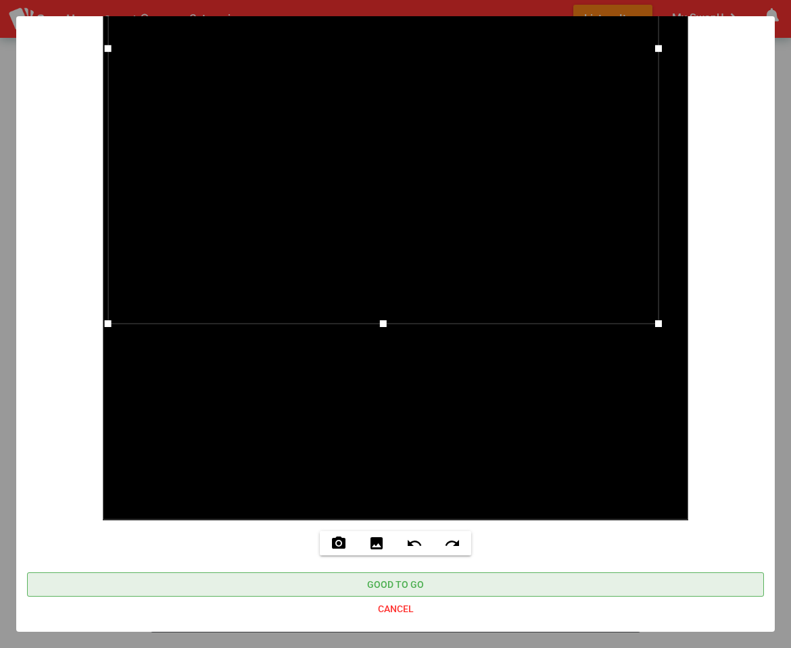
click at [479, 590] on span "Good to go" at bounding box center [395, 584] width 715 height 19
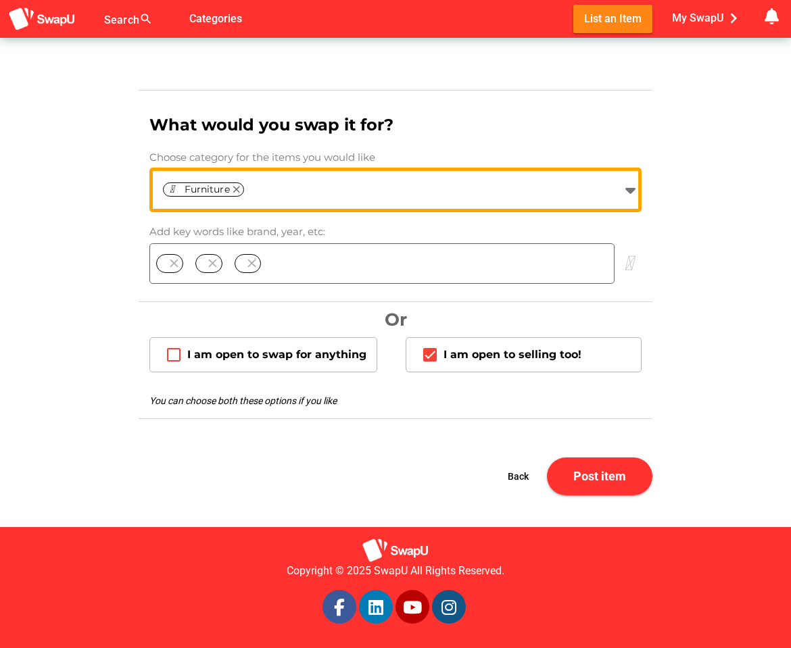
scroll to position [1128, 0]
click at [623, 481] on span "Post item" at bounding box center [599, 476] width 53 height 14
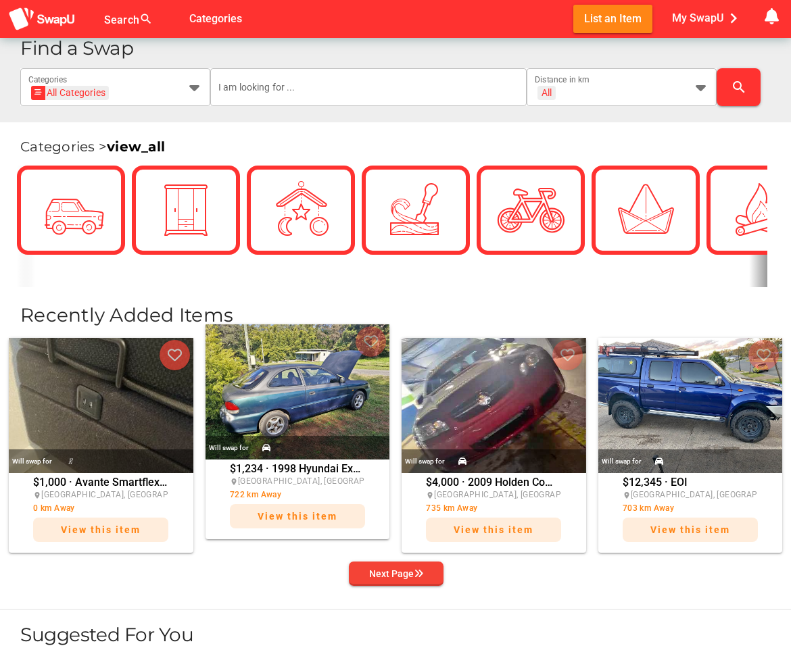
scroll to position [268, 0]
